Goal: Task Accomplishment & Management: Manage account settings

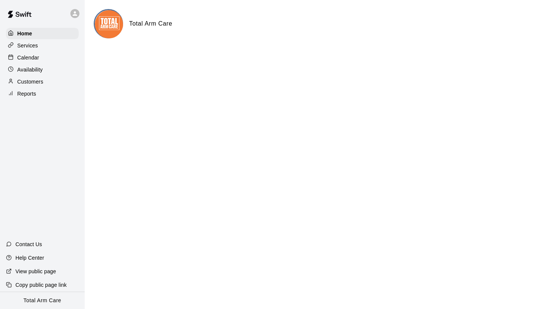
click at [40, 69] on p "Availability" at bounding box center [30, 70] width 26 height 8
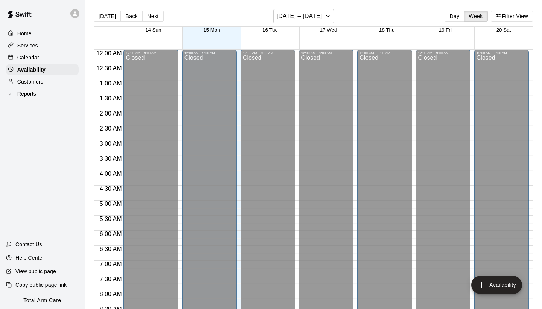
scroll to position [339, 0]
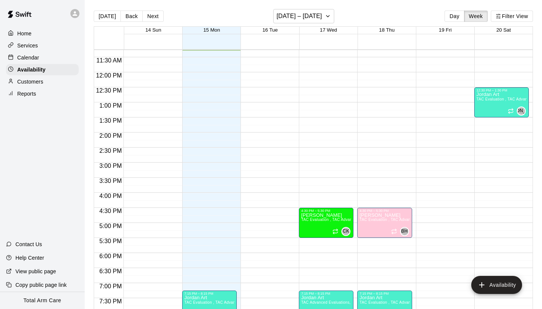
click at [77, 15] on icon at bounding box center [75, 13] width 7 height 7
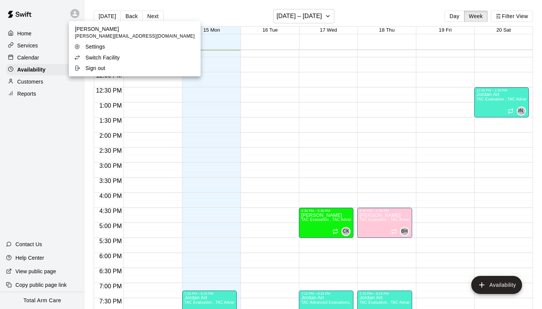
click at [76, 17] on div at bounding box center [271, 154] width 542 height 309
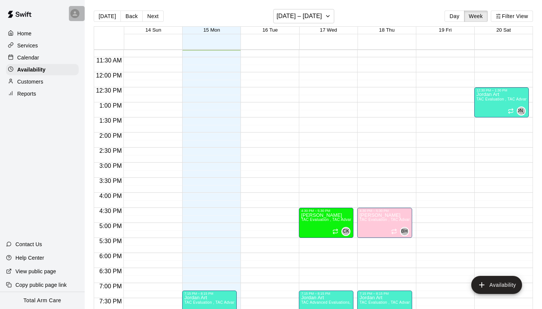
click at [75, 15] on icon at bounding box center [75, 13] width 5 height 5
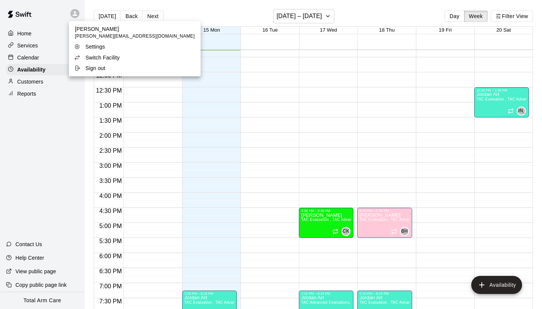
click at [96, 55] on p "Switch Facility" at bounding box center [102, 58] width 34 height 8
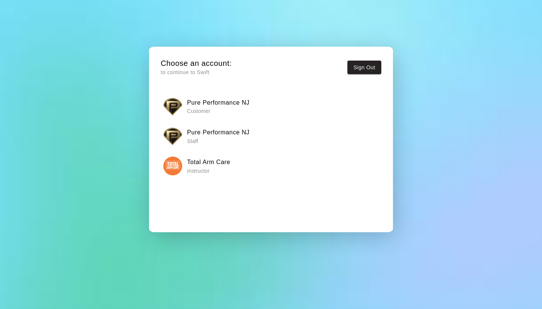
click at [211, 138] on p "Staff" at bounding box center [218, 141] width 63 height 8
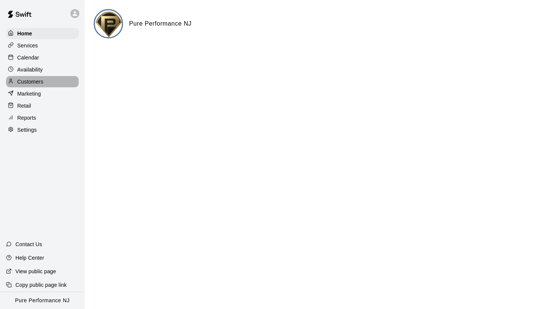
click at [29, 79] on p "Customers" at bounding box center [30, 82] width 26 height 8
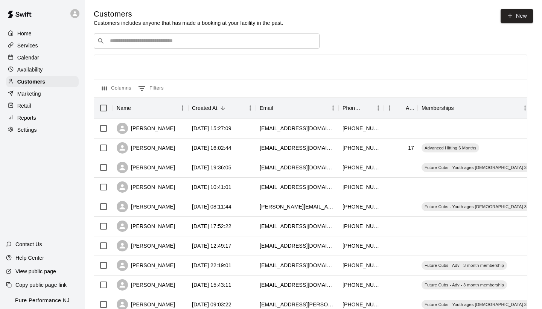
click at [33, 46] on p "Services" at bounding box center [27, 46] width 21 height 8
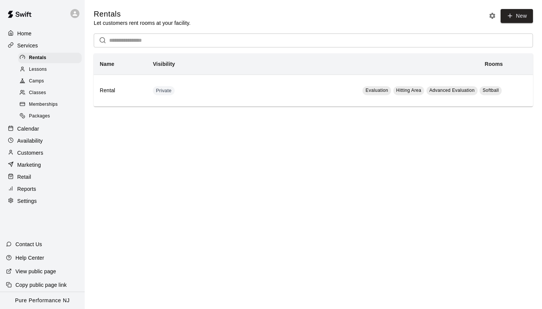
click at [37, 128] on p "Calendar" at bounding box center [28, 129] width 22 height 8
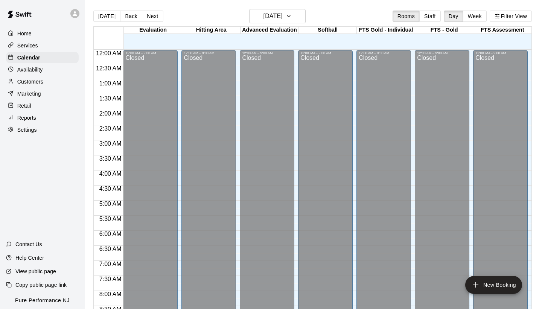
scroll to position [339, 0]
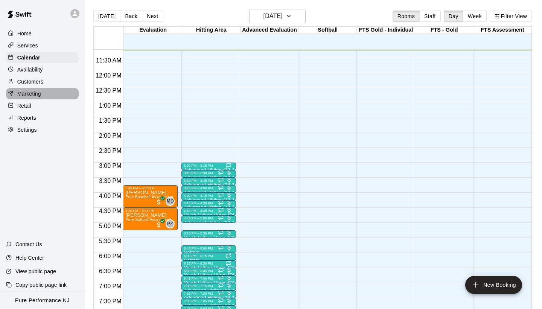
click at [64, 91] on div "Marketing" at bounding box center [42, 93] width 73 height 11
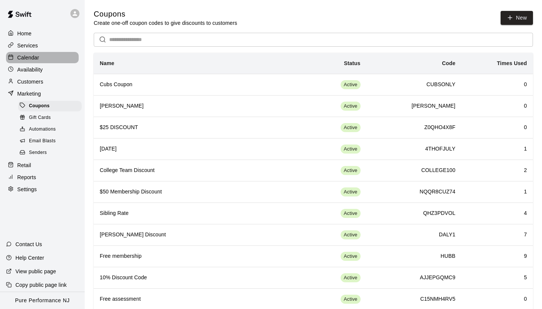
click at [44, 58] on div "Calendar" at bounding box center [42, 57] width 73 height 11
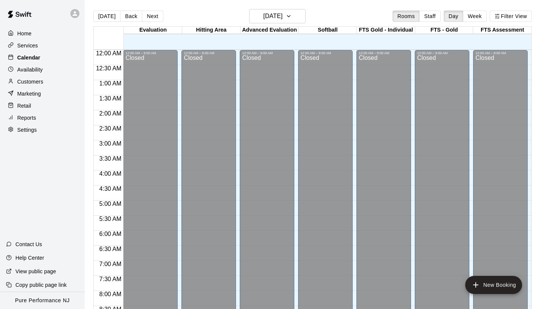
scroll to position [339, 0]
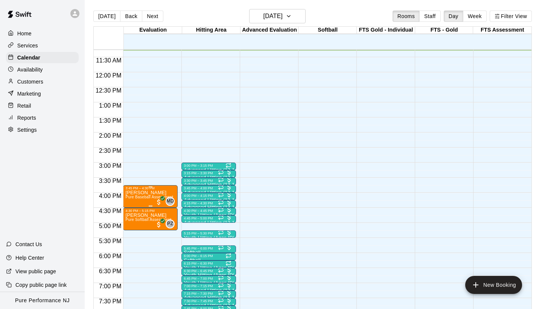
click at [149, 198] on span "Pure Baseball Assessment" at bounding box center [149, 197] width 48 height 4
click at [134, 223] on img "edit" at bounding box center [133, 221] width 9 height 9
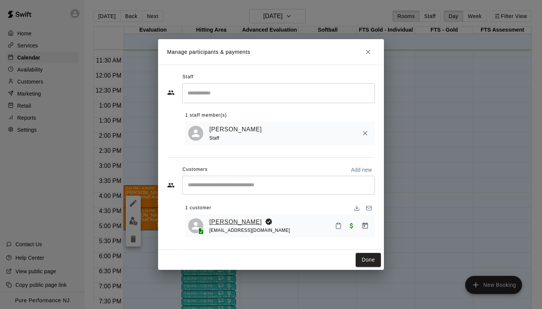
click at [224, 221] on link "[PERSON_NAME]" at bounding box center [235, 222] width 53 height 10
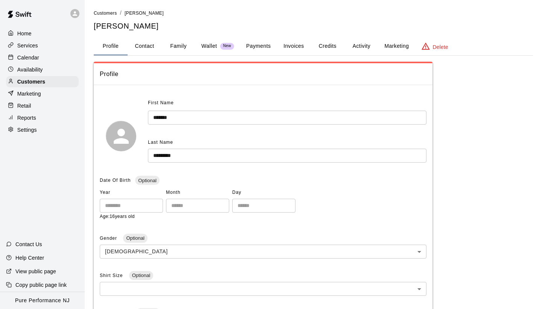
click at [140, 46] on button "Contact" at bounding box center [145, 46] width 34 height 18
select select "**"
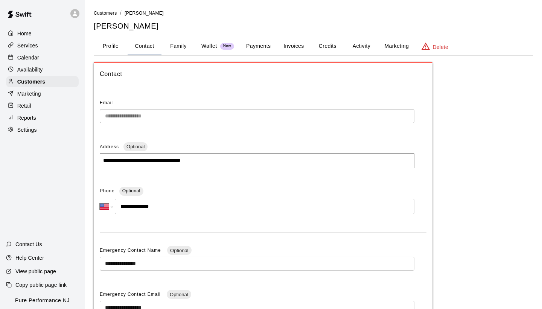
click at [176, 89] on div "**********" at bounding box center [263, 238] width 339 height 353
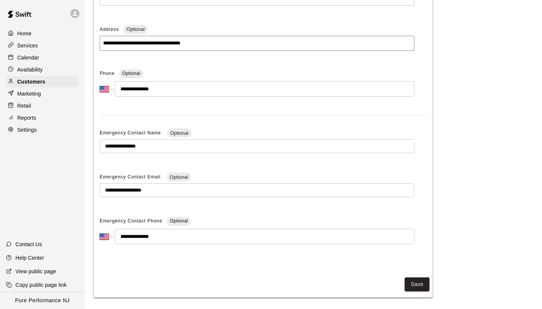
scroll to position [122, 0]
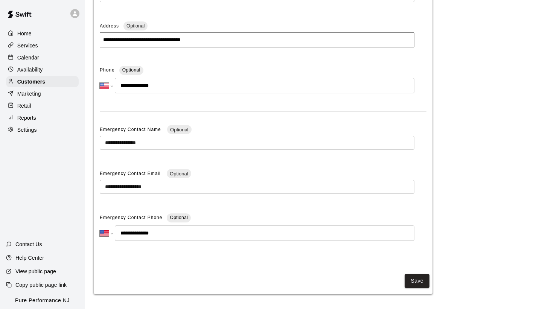
drag, startPoint x: 168, startPoint y: 231, endPoint x: 128, endPoint y: 231, distance: 40.3
click at [128, 231] on input "**********" at bounding box center [265, 233] width 300 height 15
click at [456, 6] on div "**********" at bounding box center [314, 117] width 440 height 353
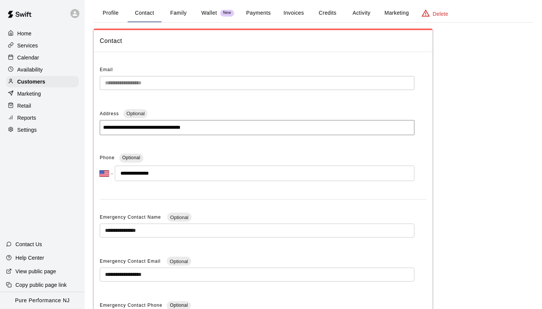
scroll to position [31, 0]
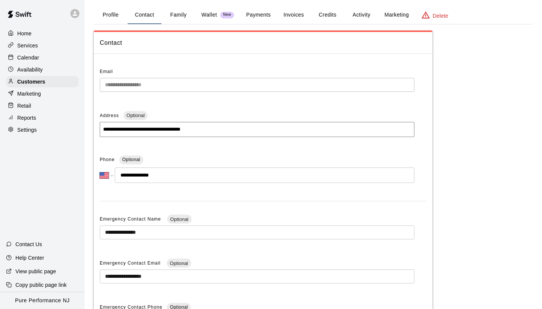
click at [184, 13] on button "Family" at bounding box center [179, 15] width 34 height 18
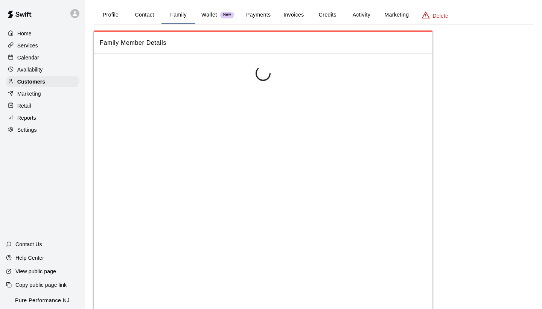
scroll to position [0, 0]
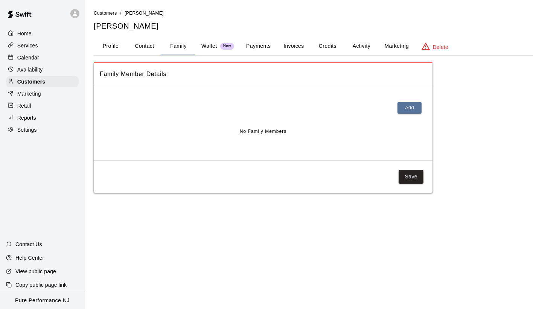
click at [145, 49] on button "Contact" at bounding box center [145, 46] width 34 height 18
select select "**"
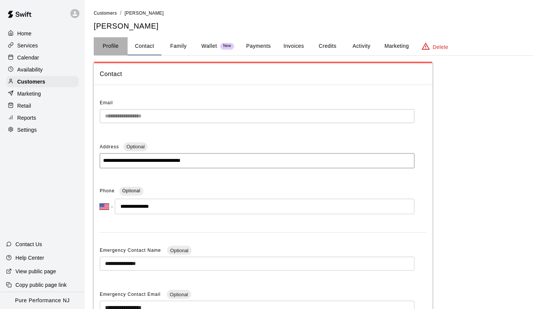
click at [110, 46] on button "Profile" at bounding box center [111, 46] width 34 height 18
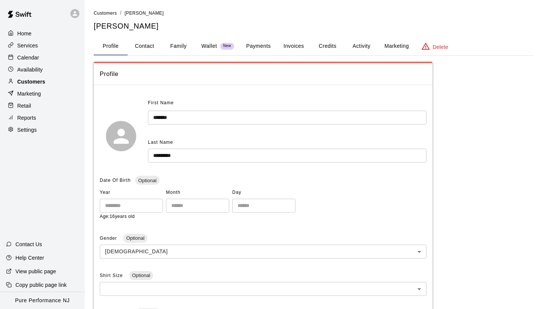
click at [33, 82] on p "Customers" at bounding box center [31, 82] width 28 height 8
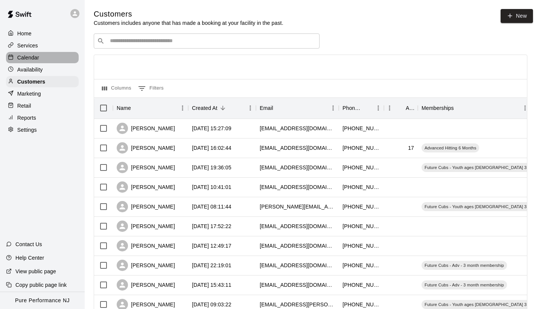
click at [35, 54] on p "Calendar" at bounding box center [28, 58] width 22 height 8
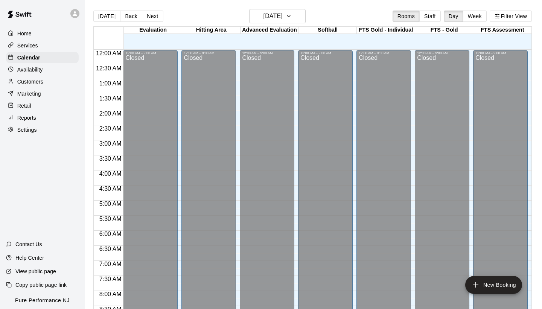
scroll to position [342, 0]
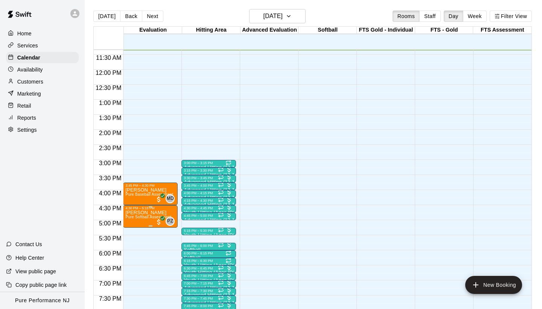
click at [134, 237] on img "edit" at bounding box center [133, 236] width 9 height 9
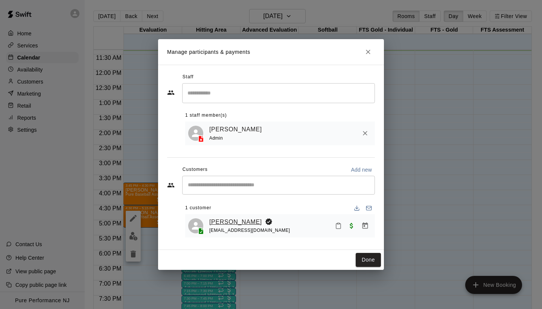
click at [224, 223] on link "[PERSON_NAME]" at bounding box center [235, 222] width 53 height 10
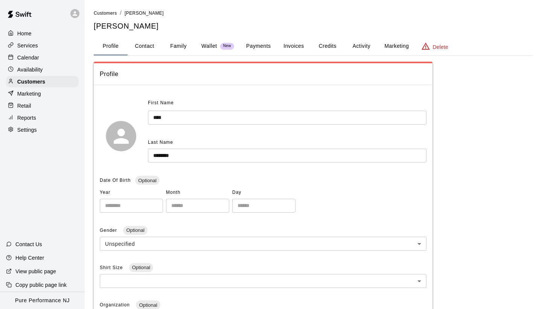
click at [148, 51] on button "Contact" at bounding box center [145, 46] width 34 height 18
select select "**"
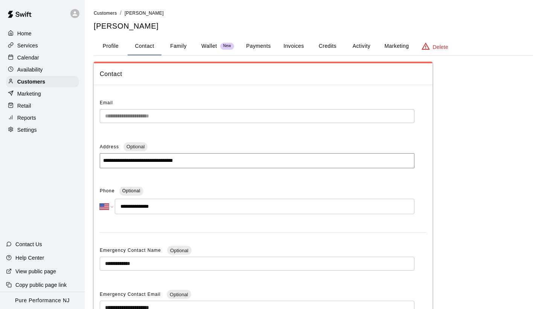
click at [208, 179] on div "**********" at bounding box center [263, 238] width 327 height 283
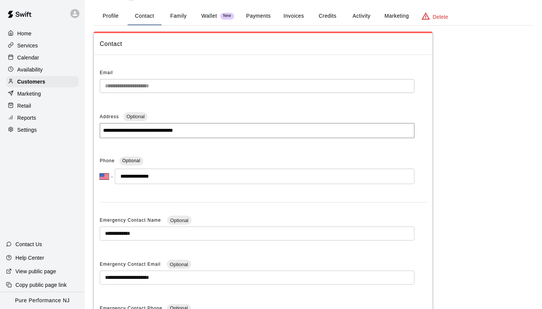
scroll to position [16, 0]
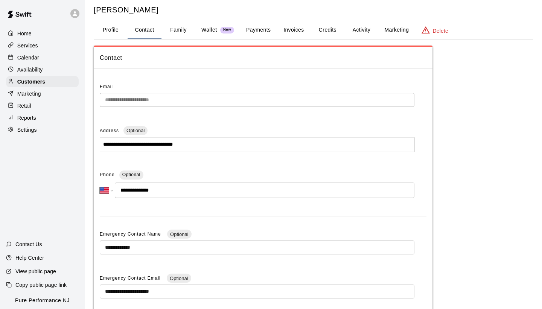
click at [183, 32] on button "Family" at bounding box center [179, 30] width 34 height 18
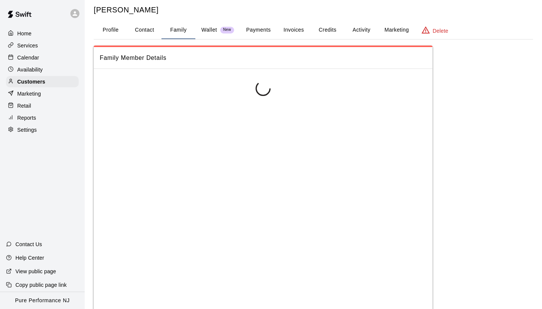
scroll to position [0, 0]
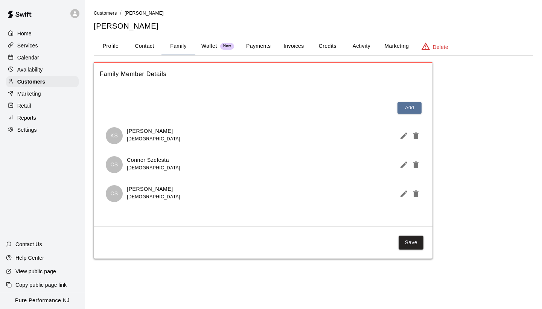
click at [110, 50] on button "Profile" at bounding box center [111, 46] width 34 height 18
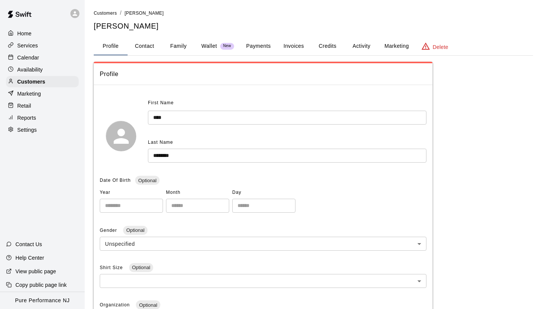
click at [150, 49] on button "Contact" at bounding box center [145, 46] width 34 height 18
select select "**"
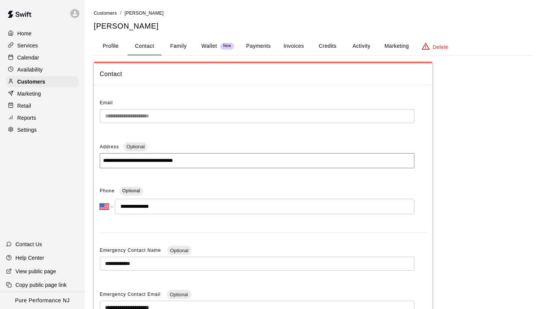
click at [183, 81] on div "Contact" at bounding box center [263, 74] width 339 height 22
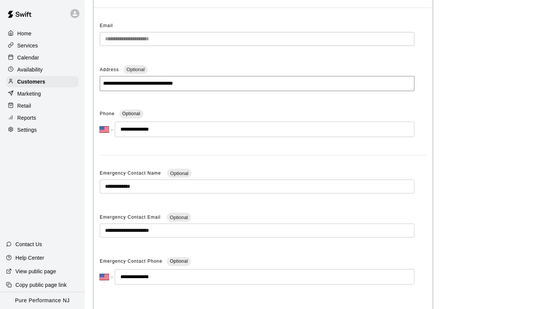
scroll to position [90, 0]
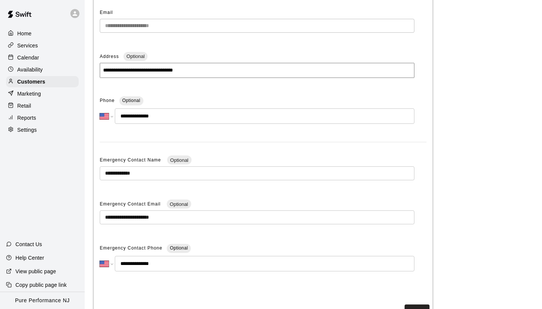
click at [161, 115] on input "**********" at bounding box center [265, 115] width 300 height 15
drag, startPoint x: 161, startPoint y: 115, endPoint x: 129, endPoint y: 115, distance: 32.4
click at [129, 115] on input "**********" at bounding box center [265, 115] width 300 height 15
click at [22, 82] on p "Customers" at bounding box center [31, 82] width 28 height 8
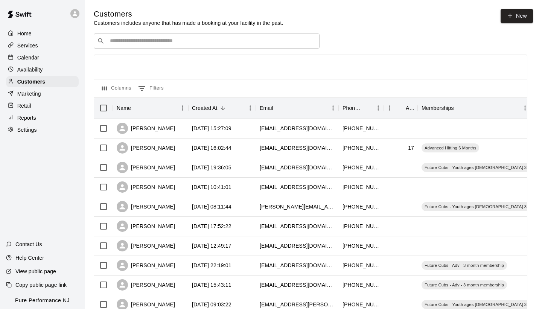
click at [131, 39] on input "Search customers by name or email" at bounding box center [212, 41] width 209 height 8
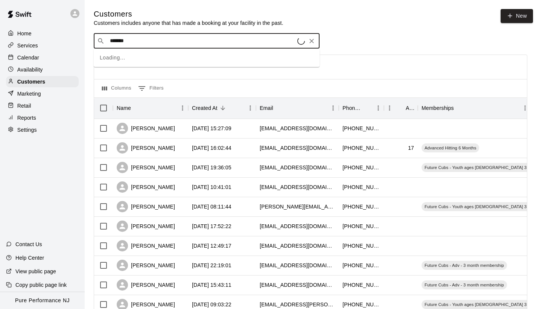
type input "********"
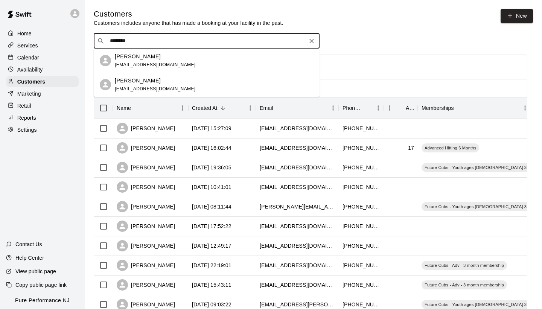
click at [126, 62] on span "mannyramona@aol.com" at bounding box center [155, 64] width 81 height 5
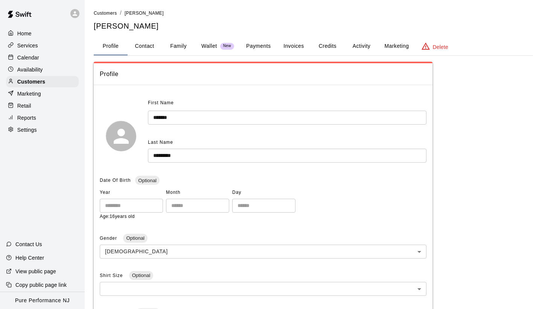
click at [142, 49] on button "Contact" at bounding box center [145, 46] width 34 height 18
select select "**"
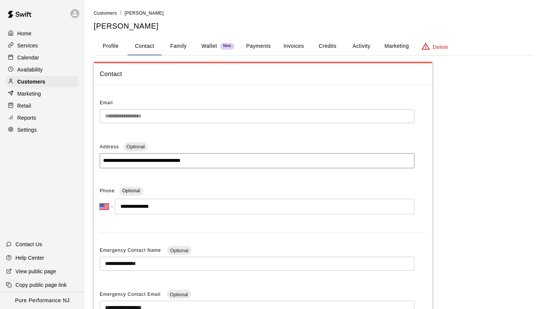
click at [175, 53] on button "Family" at bounding box center [179, 46] width 34 height 18
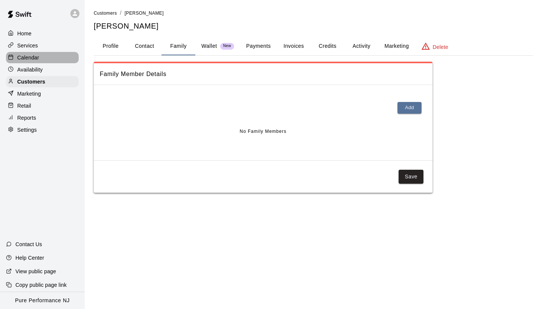
click at [29, 58] on p "Calendar" at bounding box center [28, 58] width 22 height 8
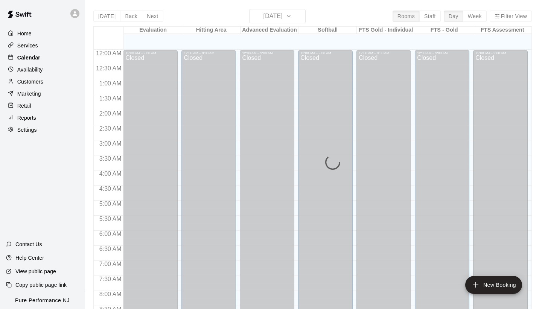
scroll to position [344, 0]
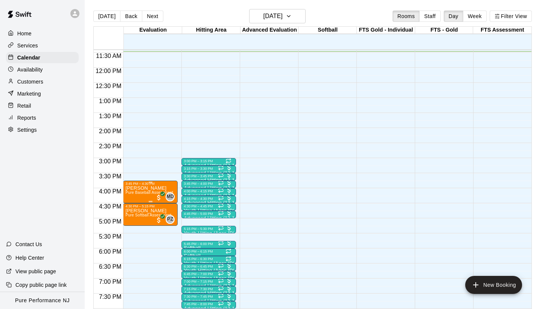
click at [139, 188] on p "[PERSON_NAME]" at bounding box center [149, 188] width 48 height 0
click at [132, 214] on img "edit" at bounding box center [133, 214] width 9 height 9
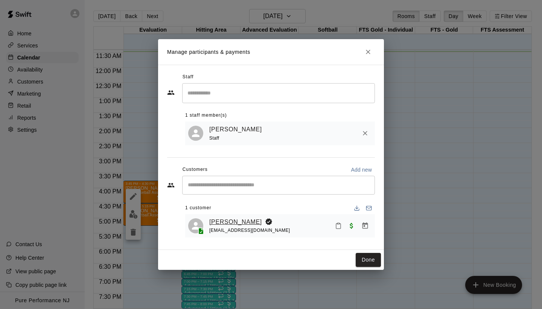
click at [224, 221] on link "[PERSON_NAME]" at bounding box center [235, 222] width 53 height 10
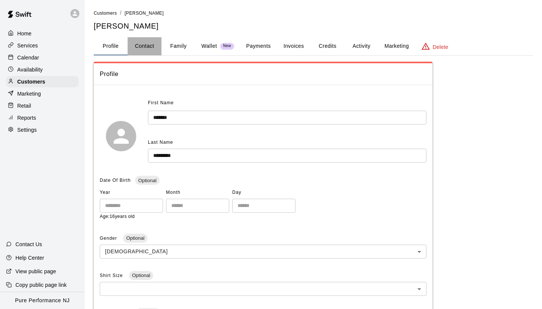
click at [148, 47] on button "Contact" at bounding box center [145, 46] width 34 height 18
select select "**"
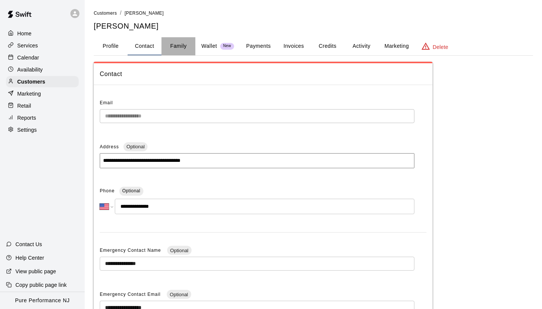
click at [167, 46] on button "Family" at bounding box center [179, 46] width 34 height 18
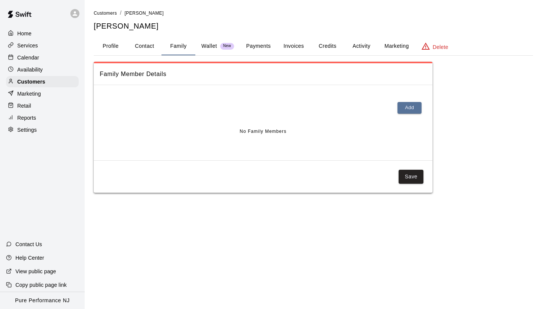
click at [154, 49] on button "Contact" at bounding box center [145, 46] width 34 height 18
select select "**"
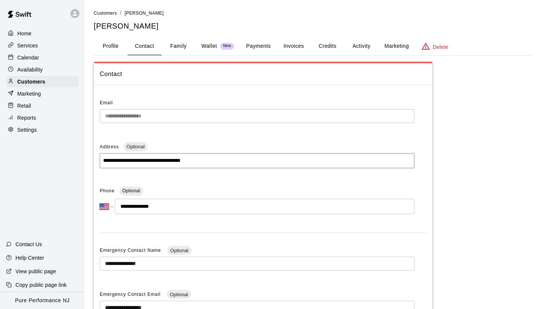
click at [118, 48] on button "Profile" at bounding box center [111, 46] width 34 height 18
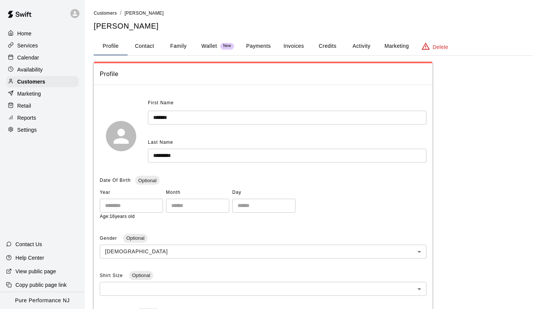
click at [121, 73] on span "Profile" at bounding box center [263, 74] width 327 height 10
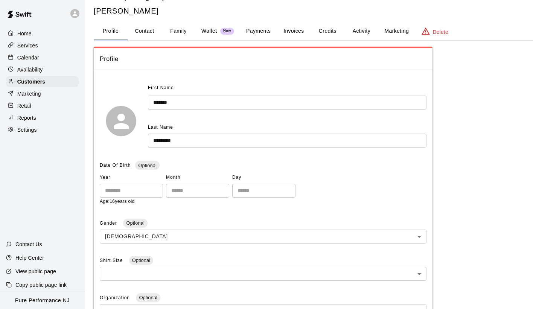
scroll to position [30, 0]
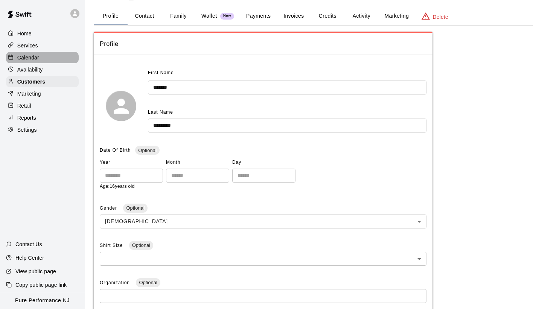
click at [26, 61] on p "Calendar" at bounding box center [28, 58] width 22 height 8
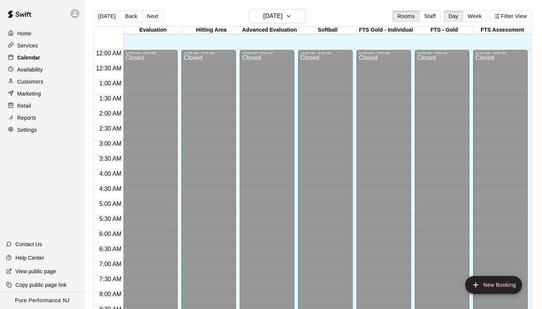
scroll to position [347, 0]
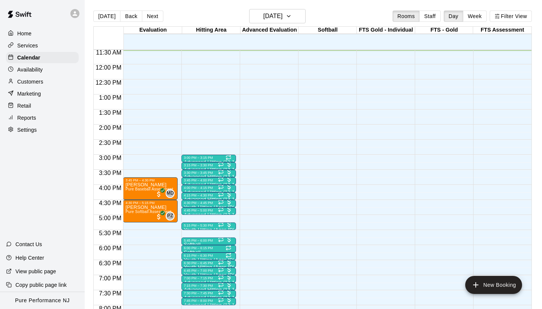
click at [23, 81] on p "Customers" at bounding box center [30, 82] width 26 height 8
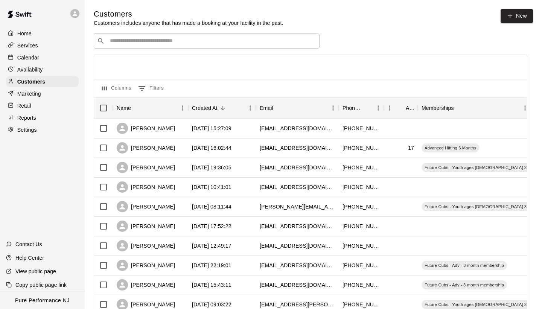
click at [129, 38] on input "Search customers by name or email" at bounding box center [212, 41] width 209 height 8
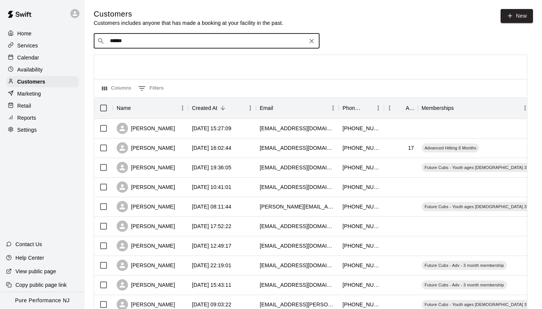
type input "*******"
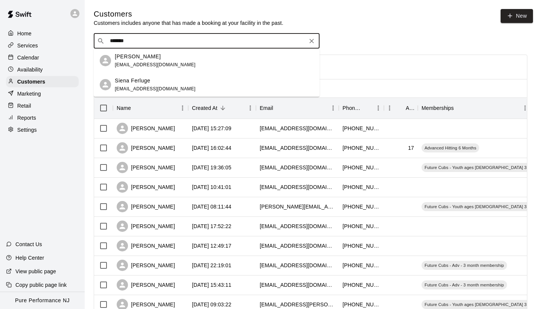
click at [123, 82] on p "Siena Ferluge" at bounding box center [132, 81] width 35 height 8
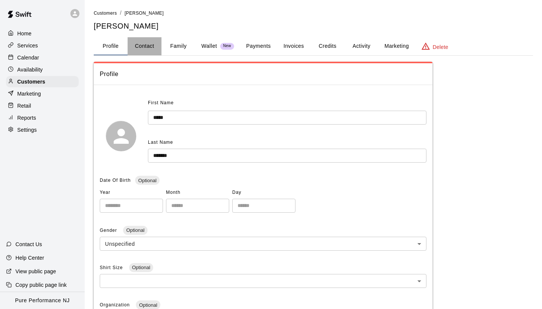
click at [153, 46] on button "Contact" at bounding box center [145, 46] width 34 height 18
select select "**"
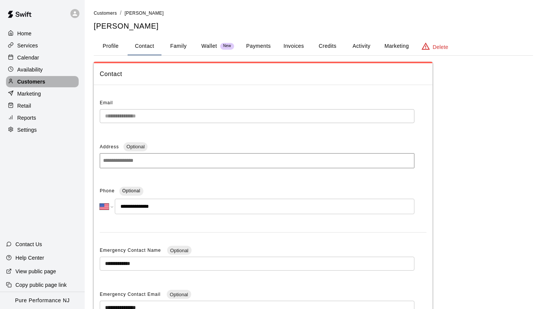
click at [39, 81] on p "Customers" at bounding box center [31, 82] width 28 height 8
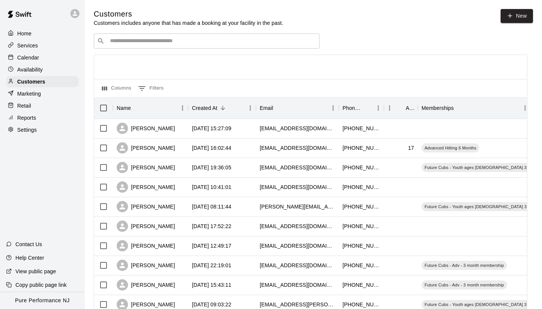
click at [130, 41] on input "Search customers by name or email" at bounding box center [212, 41] width 209 height 8
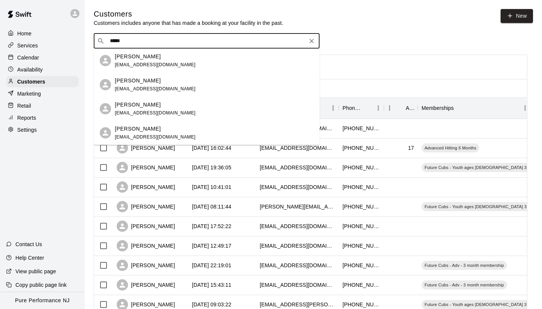
type input "****"
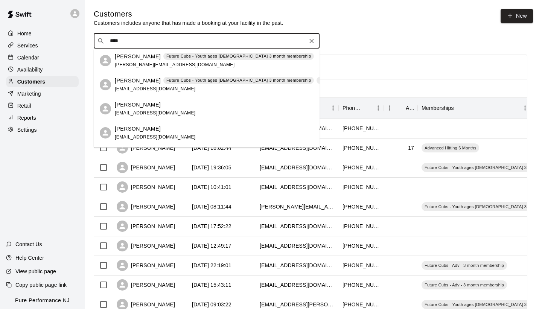
click at [169, 59] on p "Future Cubs - Youth ages 9-12 3 month membership" at bounding box center [238, 56] width 145 height 6
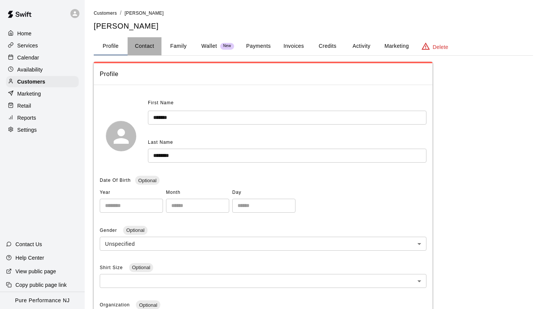
click at [143, 50] on button "Contact" at bounding box center [145, 46] width 34 height 18
select select "**"
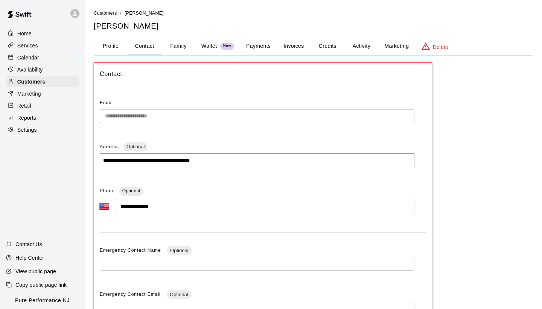
click at [168, 44] on button "Family" at bounding box center [179, 46] width 34 height 18
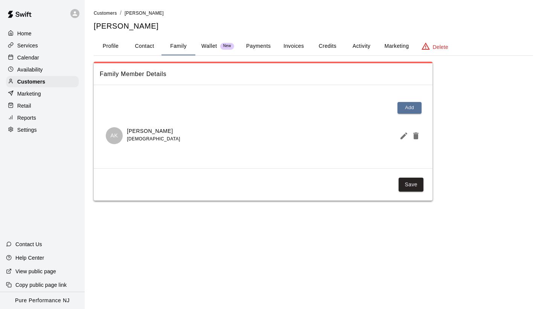
click at [110, 46] on button "Profile" at bounding box center [111, 46] width 34 height 18
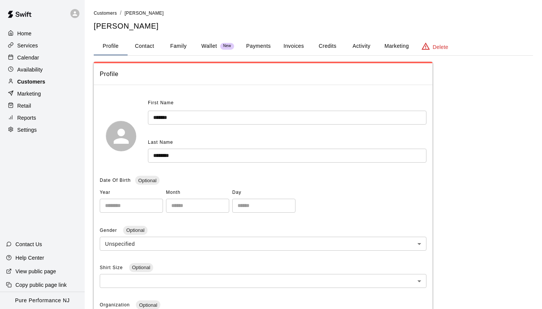
click at [44, 84] on p "Customers" at bounding box center [31, 82] width 28 height 8
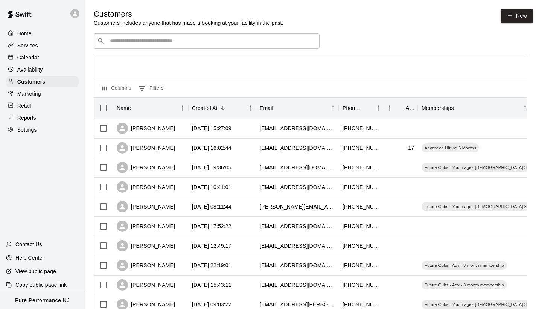
click at [136, 42] on input "Search customers by name or email" at bounding box center [212, 41] width 209 height 8
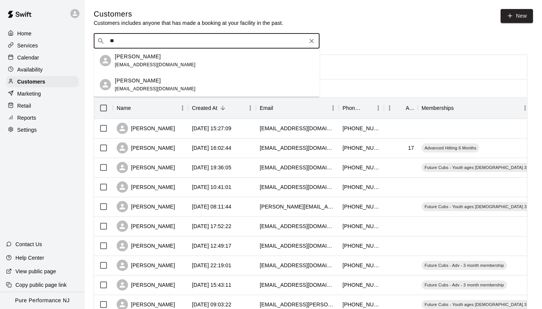
type input "*"
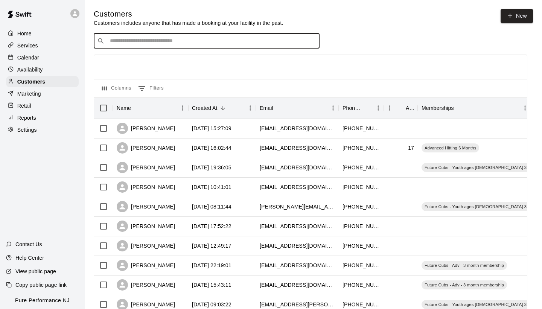
type input "*"
type input "***"
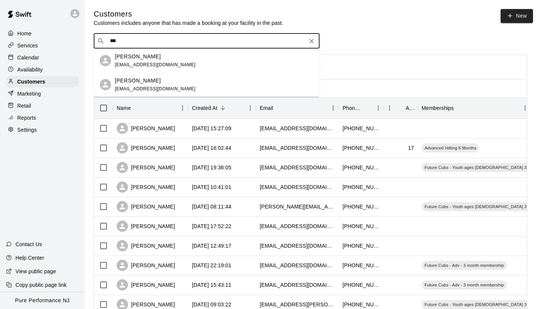
click at [134, 82] on p "Nate Mora" at bounding box center [138, 81] width 46 height 8
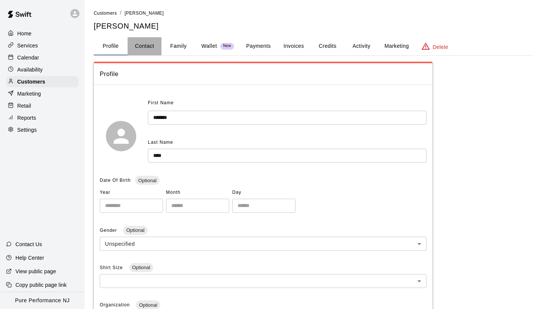
click at [146, 46] on button "Contact" at bounding box center [145, 46] width 34 height 18
select select "**"
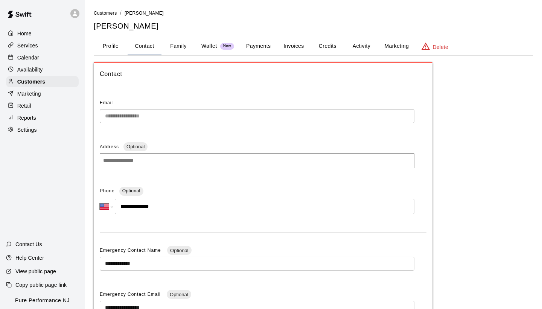
click at [174, 41] on button "Family" at bounding box center [179, 46] width 34 height 18
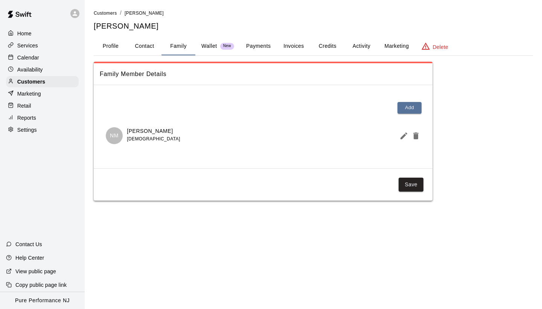
click at [204, 45] on p "Wallet" at bounding box center [209, 46] width 16 height 8
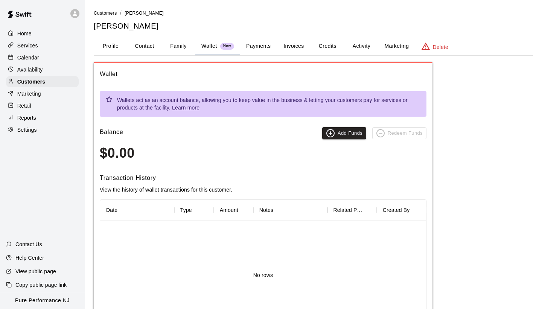
click at [131, 51] on button "Contact" at bounding box center [145, 46] width 34 height 18
select select "**"
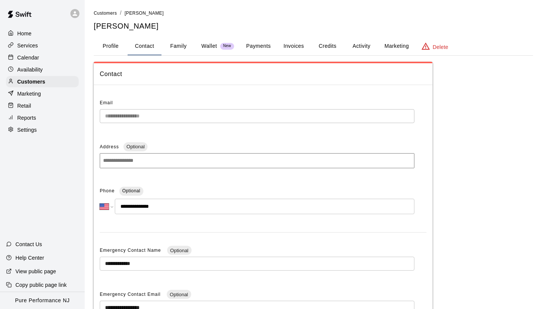
click at [247, 47] on button "Payments" at bounding box center [258, 46] width 37 height 18
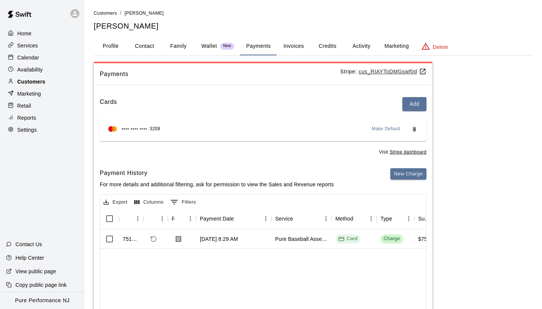
click at [53, 80] on div "Customers" at bounding box center [42, 81] width 73 height 11
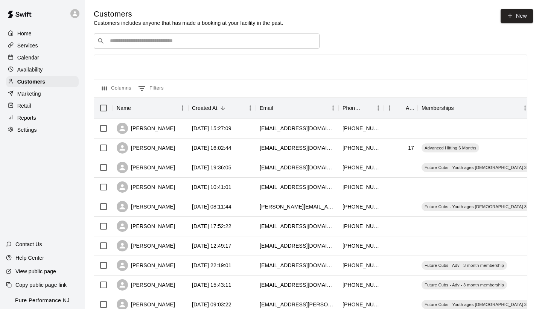
click at [128, 45] on div "​ ​" at bounding box center [207, 41] width 226 height 15
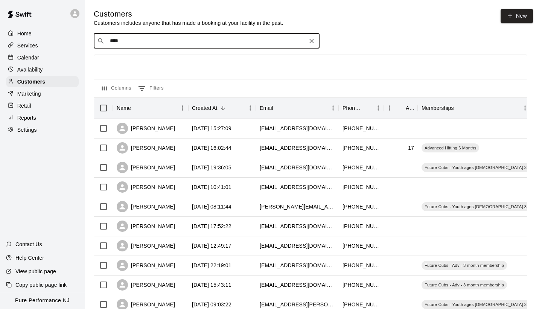
type input "*****"
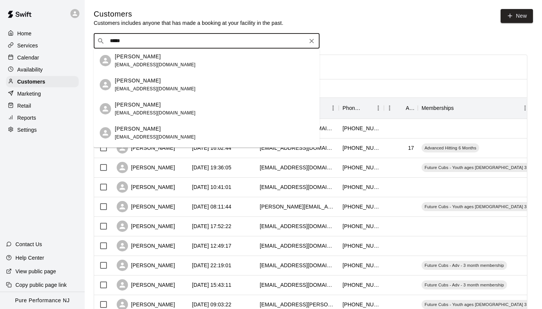
click at [133, 60] on p "Alyssa Burns" at bounding box center [138, 57] width 46 height 8
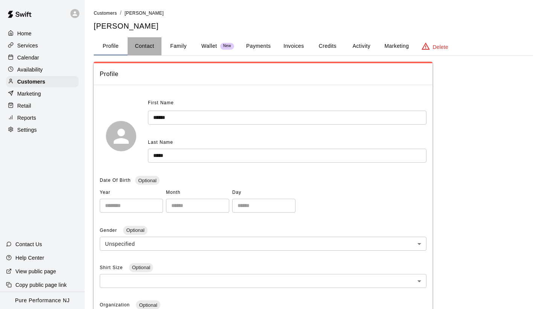
click at [142, 49] on button "Contact" at bounding box center [145, 46] width 34 height 18
select select "**"
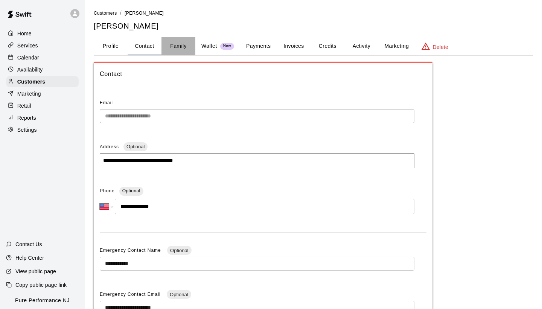
click at [184, 46] on button "Family" at bounding box center [179, 46] width 34 height 18
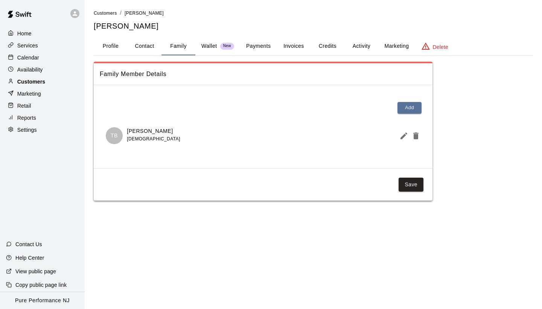
click at [26, 84] on p "Customers" at bounding box center [31, 82] width 28 height 8
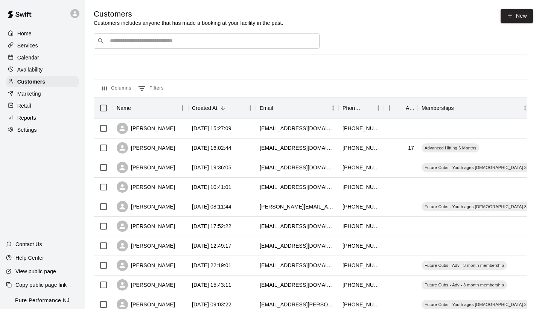
click at [29, 58] on p "Calendar" at bounding box center [28, 58] width 22 height 8
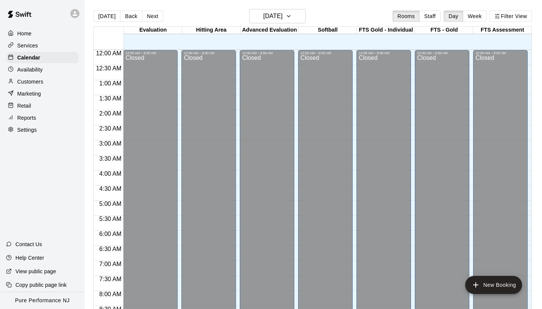
scroll to position [348, 0]
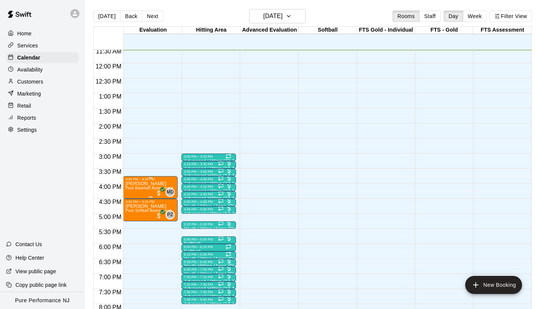
click at [139, 188] on span "Pure Baseball Assessment" at bounding box center [149, 188] width 48 height 4
click at [136, 213] on img "edit" at bounding box center [133, 212] width 9 height 9
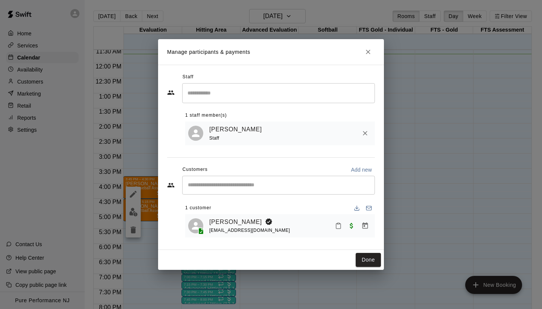
click at [43, 13] on div "Manage participants & payments Staff ​ 1 staff member(s) Mike Dzurilla Staff Cu…" at bounding box center [271, 154] width 542 height 309
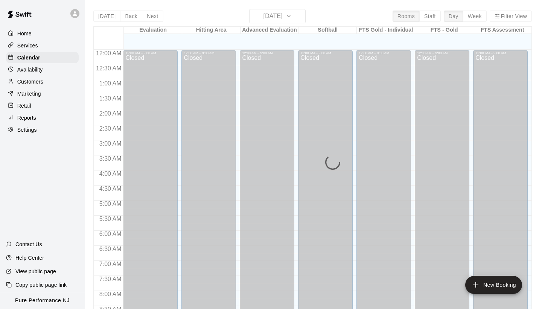
scroll to position [355, 0]
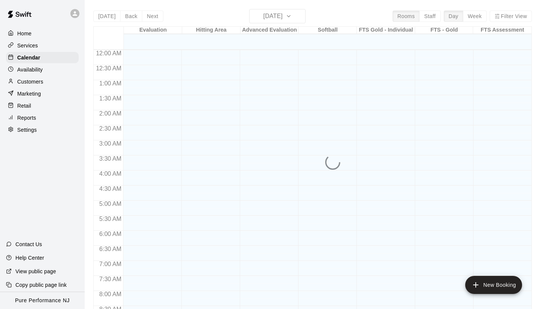
scroll to position [356, 0]
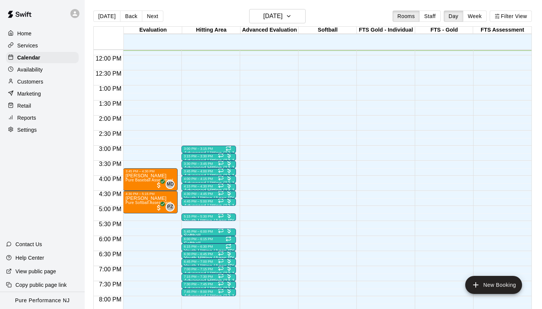
click at [35, 15] on img at bounding box center [19, 14] width 39 height 23
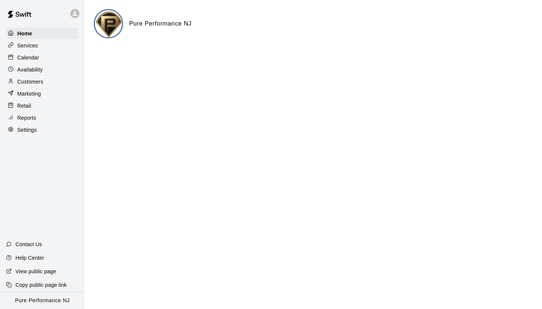
click at [74, 13] on icon at bounding box center [75, 13] width 7 height 7
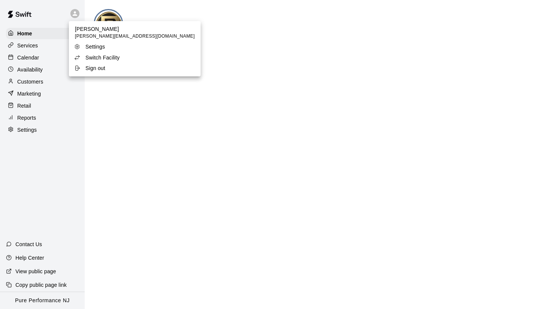
click at [98, 57] on p "Switch Facility" at bounding box center [102, 58] width 34 height 8
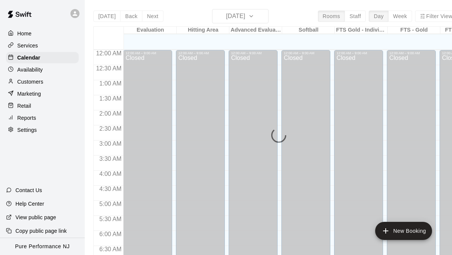
scroll to position [363, 0]
